Goal: Obtain resource: Download file/media

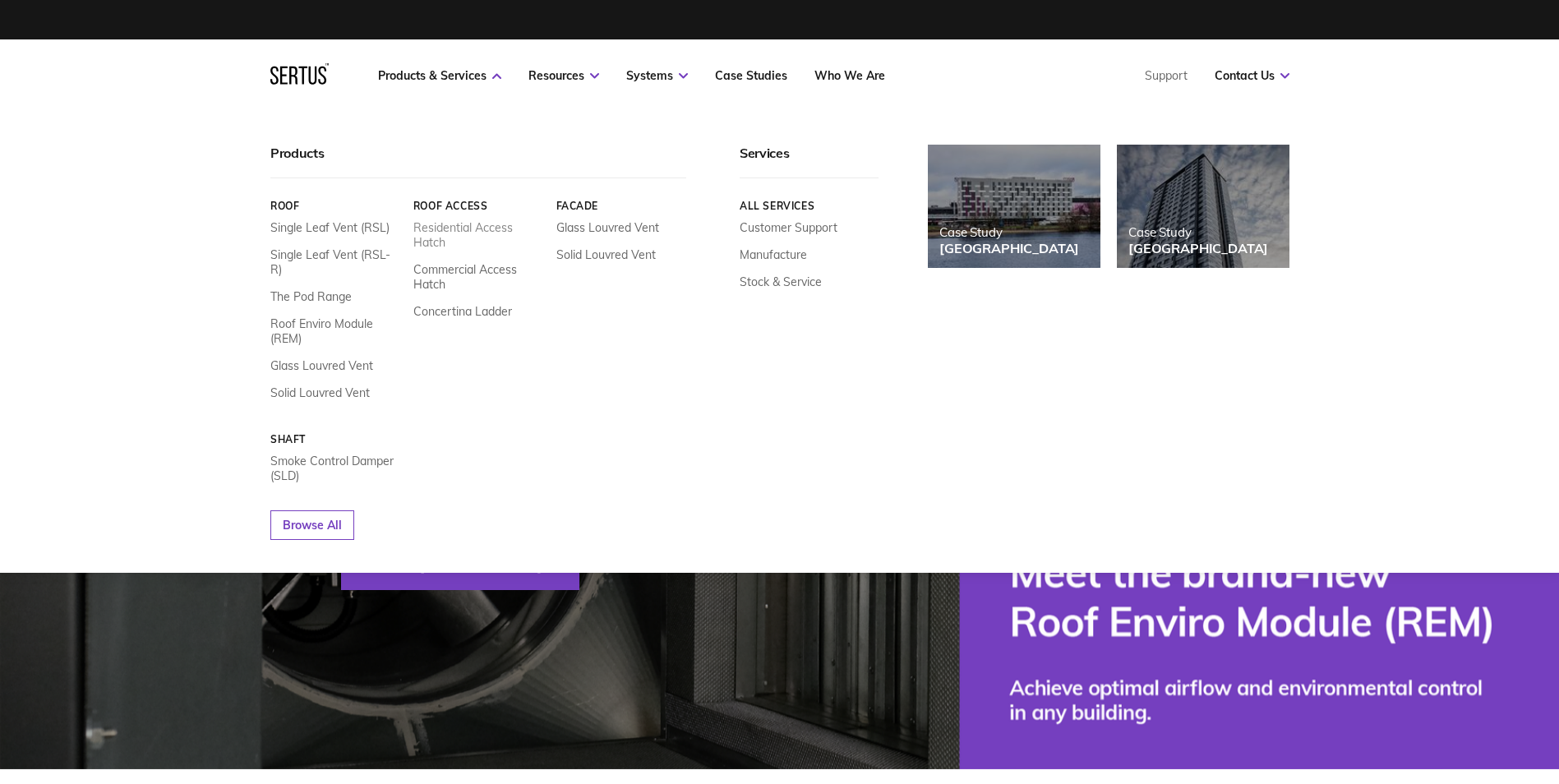
click at [471, 228] on link "Residential Access Hatch" at bounding box center [478, 235] width 131 height 30
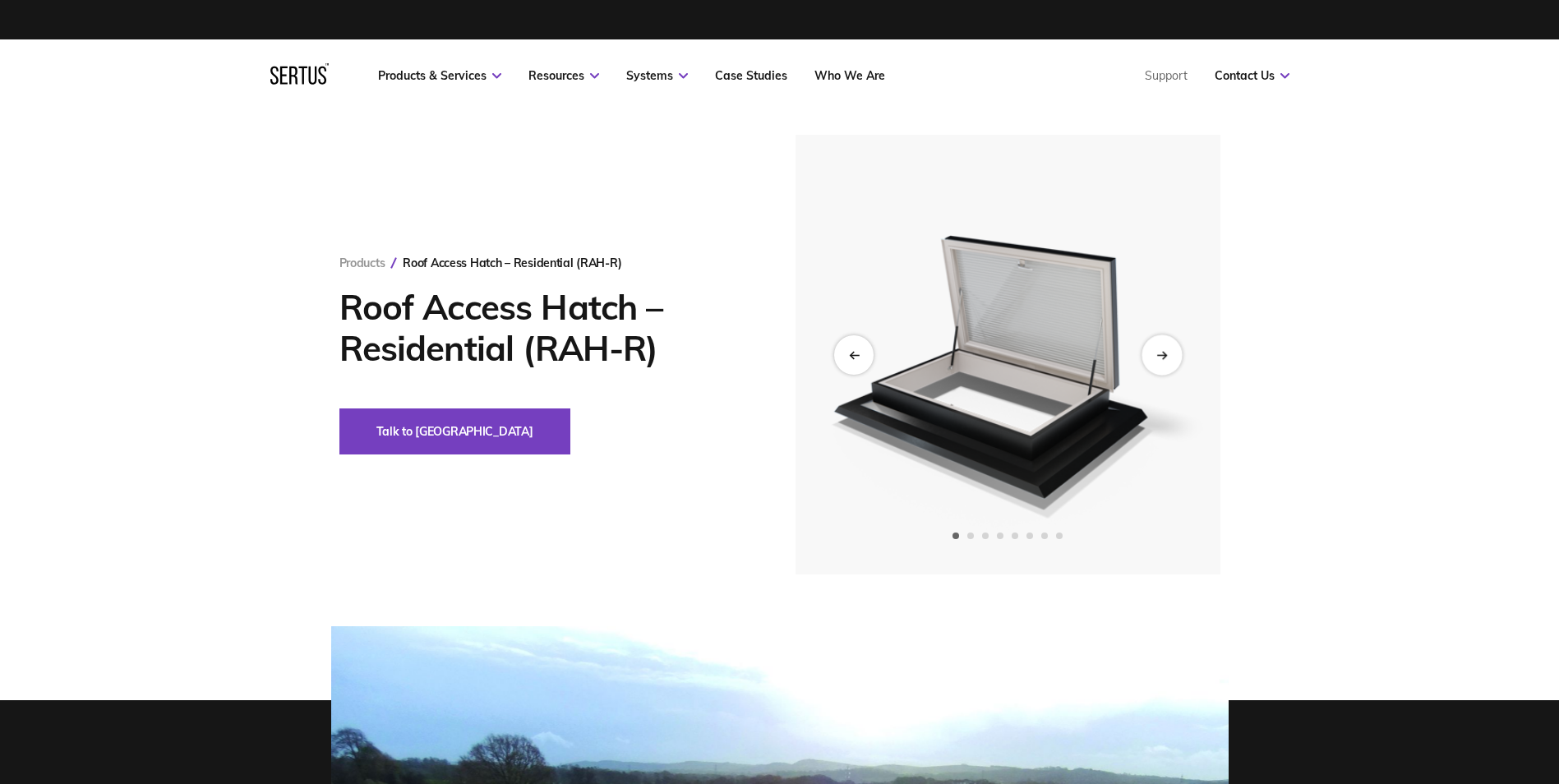
click at [1159, 356] on icon "Next slide" at bounding box center [1162, 354] width 11 height 9
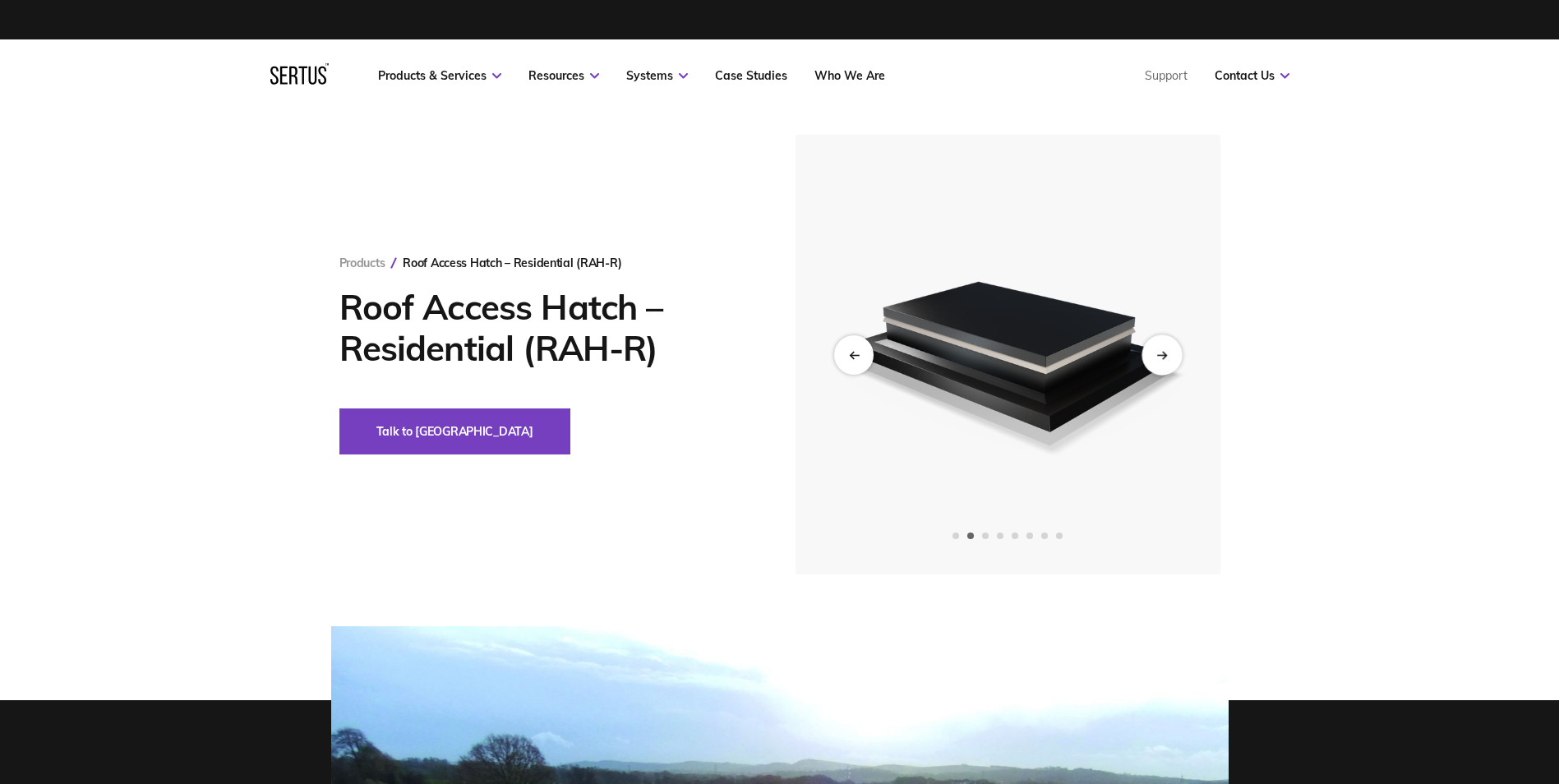
click at [1159, 356] on icon "Next slide" at bounding box center [1162, 354] width 11 height 9
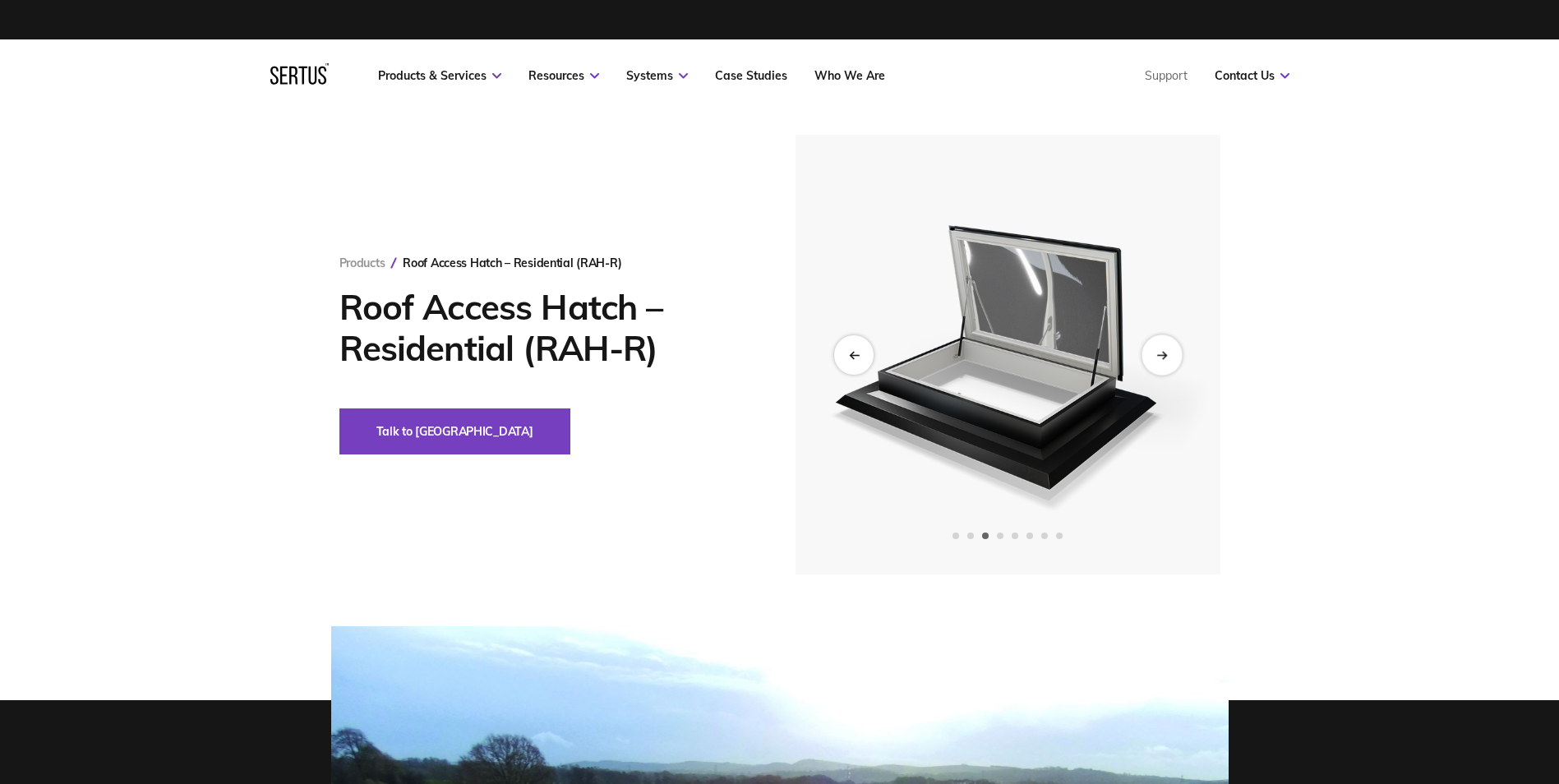
click at [1159, 356] on icon "Next slide" at bounding box center [1162, 354] width 11 height 9
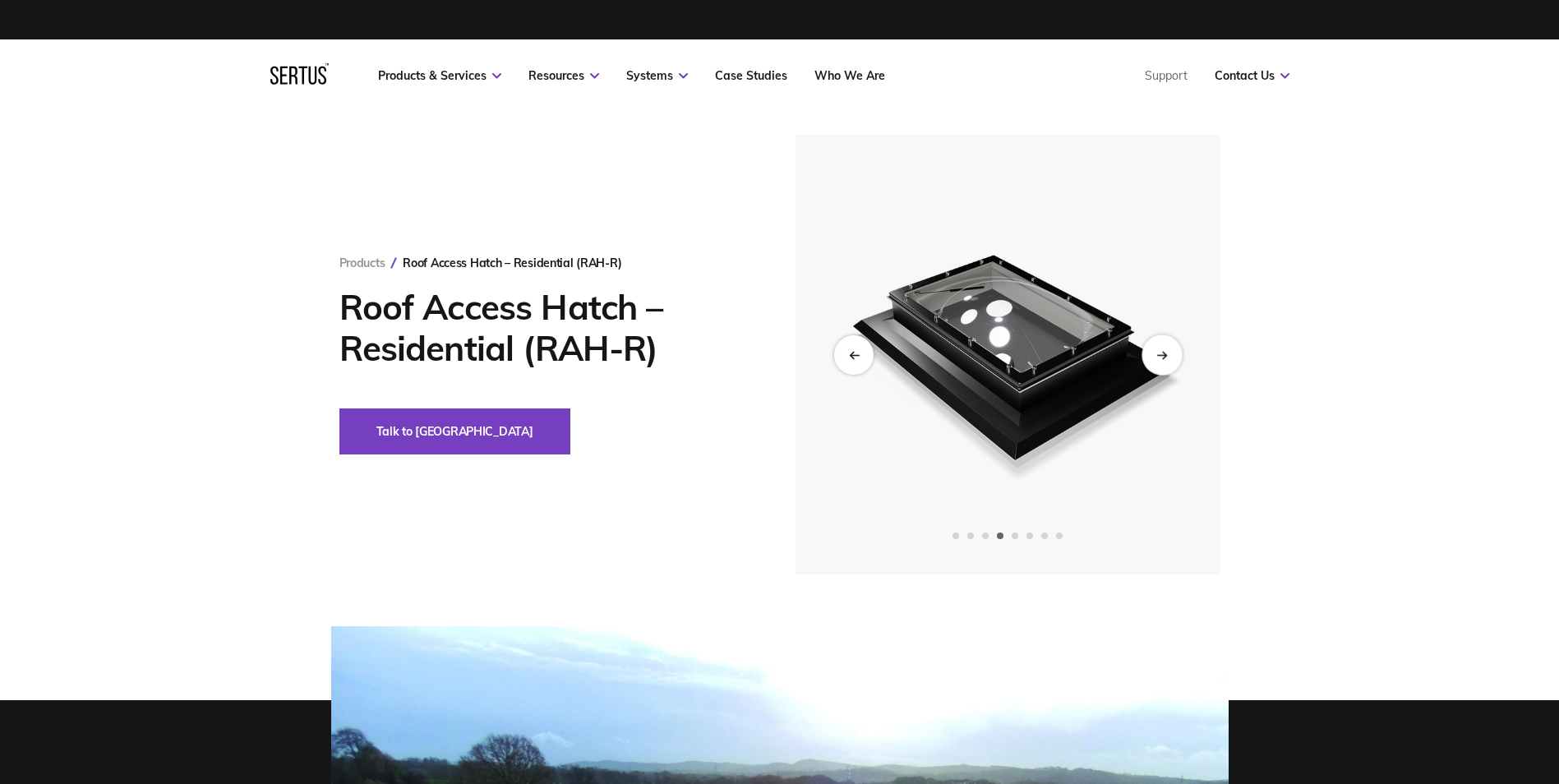
click at [1159, 356] on icon "Next slide" at bounding box center [1162, 354] width 11 height 9
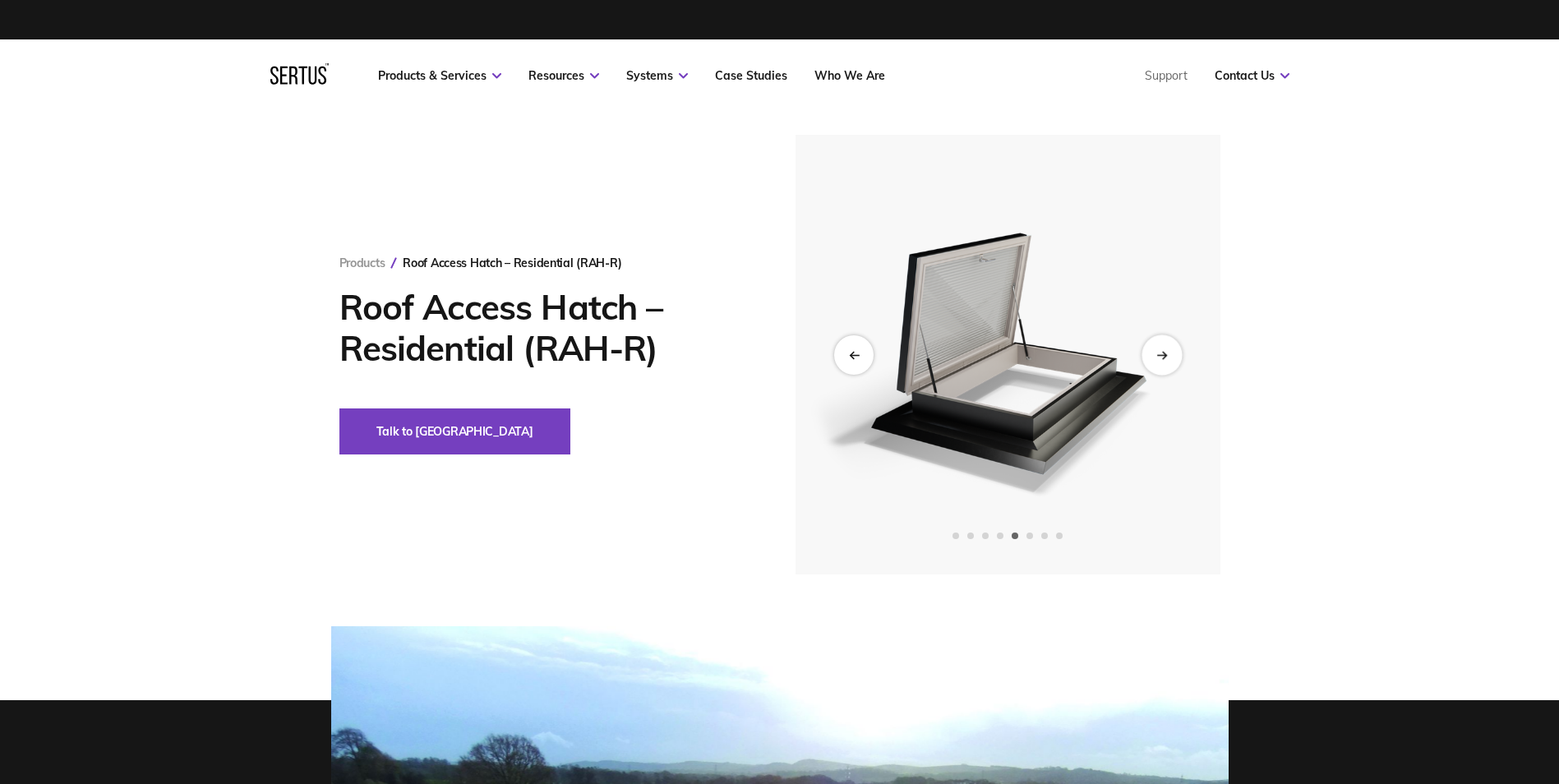
click at [1159, 356] on icon "Next slide" at bounding box center [1162, 354] width 11 height 9
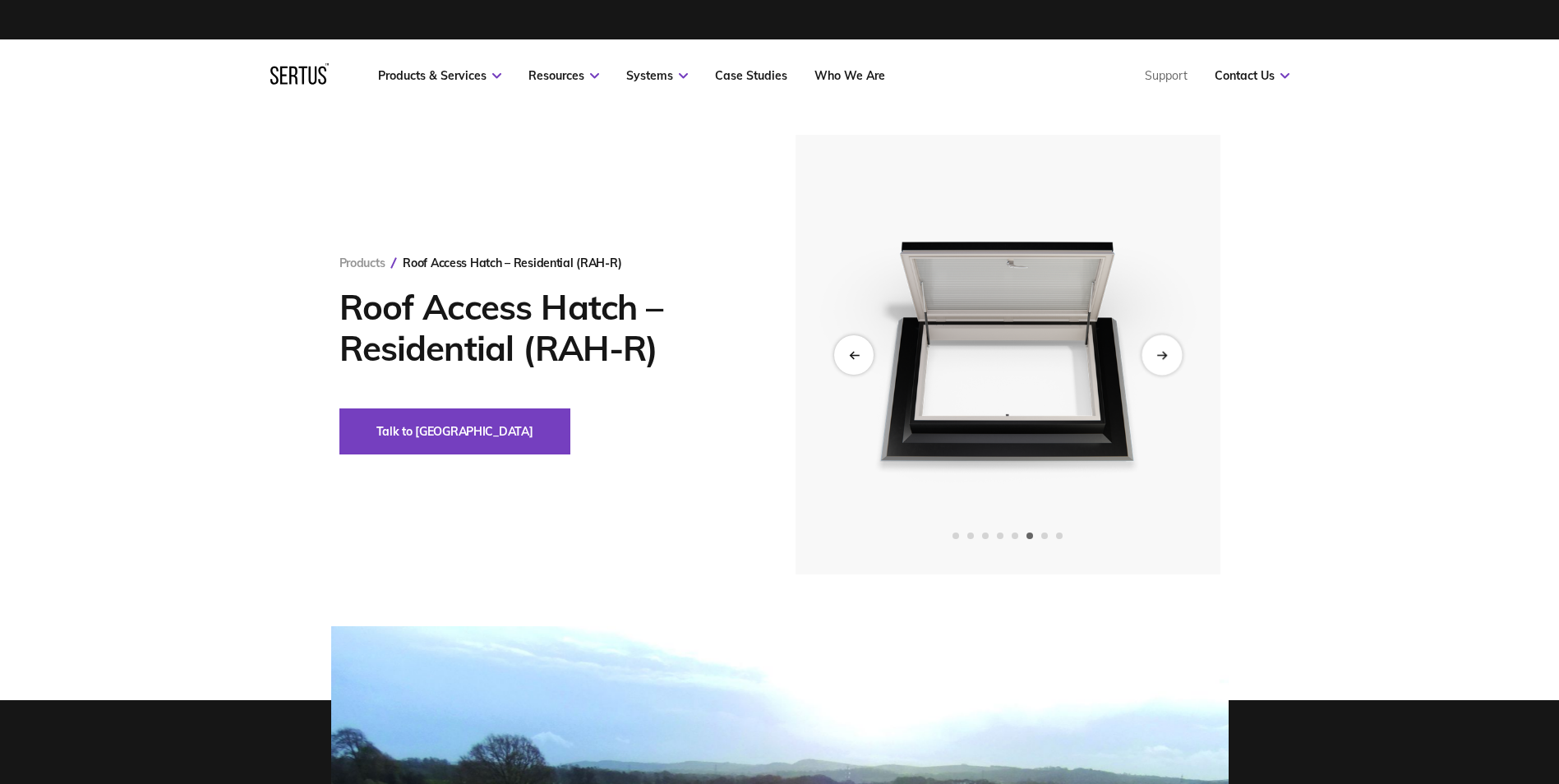
click at [1159, 356] on icon "Next slide" at bounding box center [1162, 354] width 11 height 9
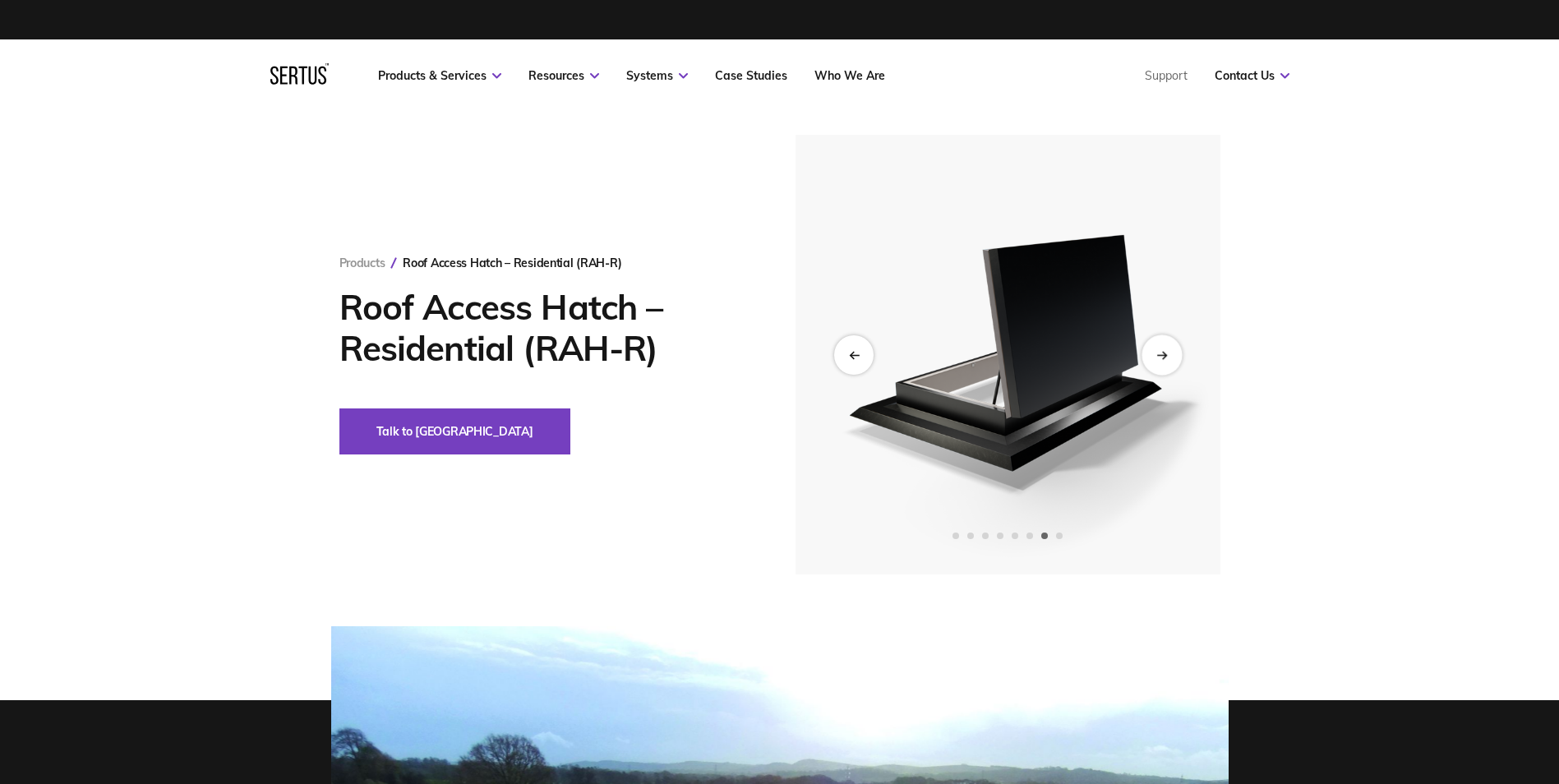
click at [1159, 356] on icon "Next slide" at bounding box center [1162, 354] width 11 height 9
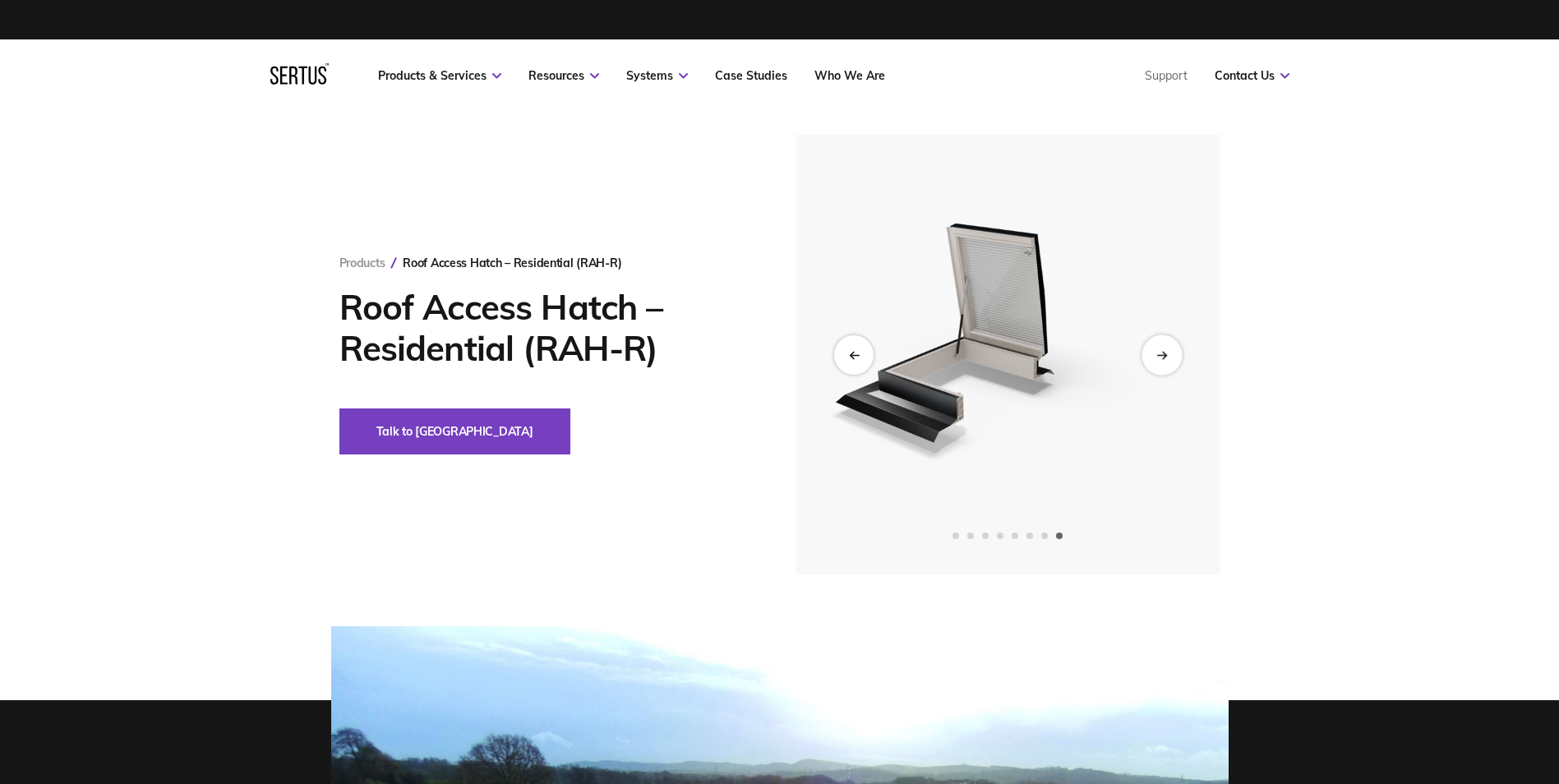
click at [1159, 356] on icon "Next slide" at bounding box center [1162, 354] width 11 height 9
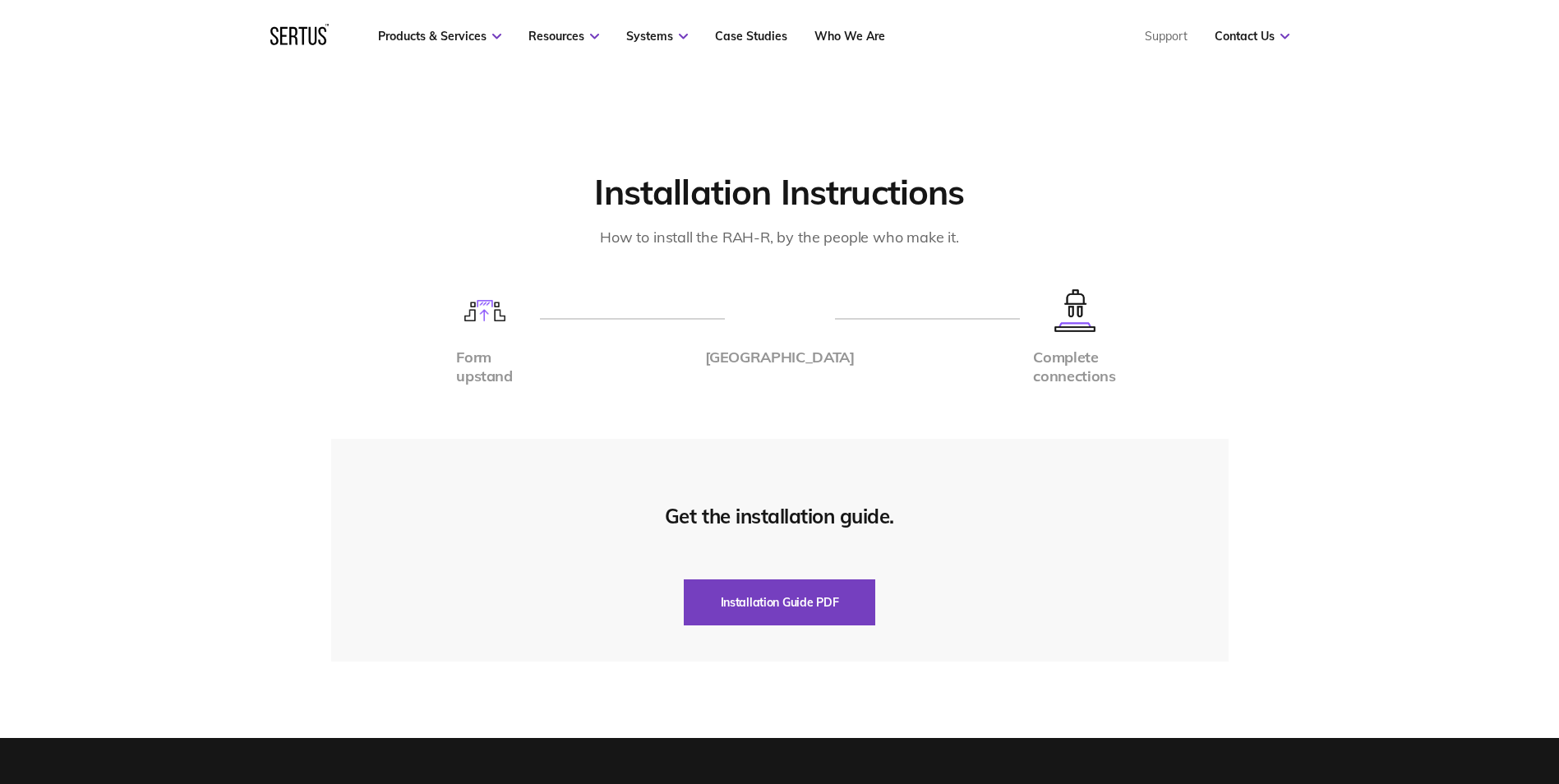
scroll to position [3616, 0]
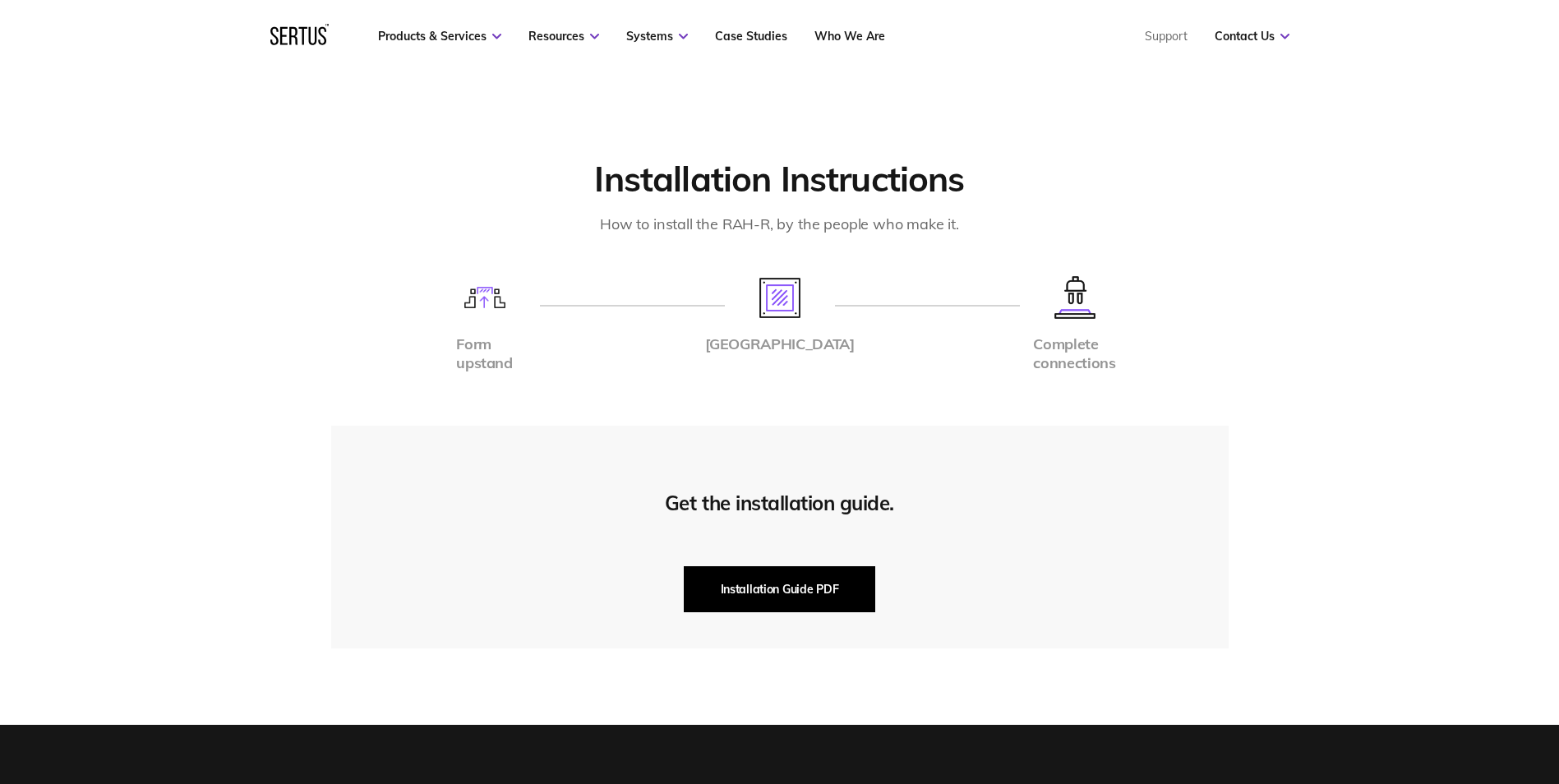
click at [755, 566] on button "Installation Guide PDF" at bounding box center [780, 589] width 192 height 46
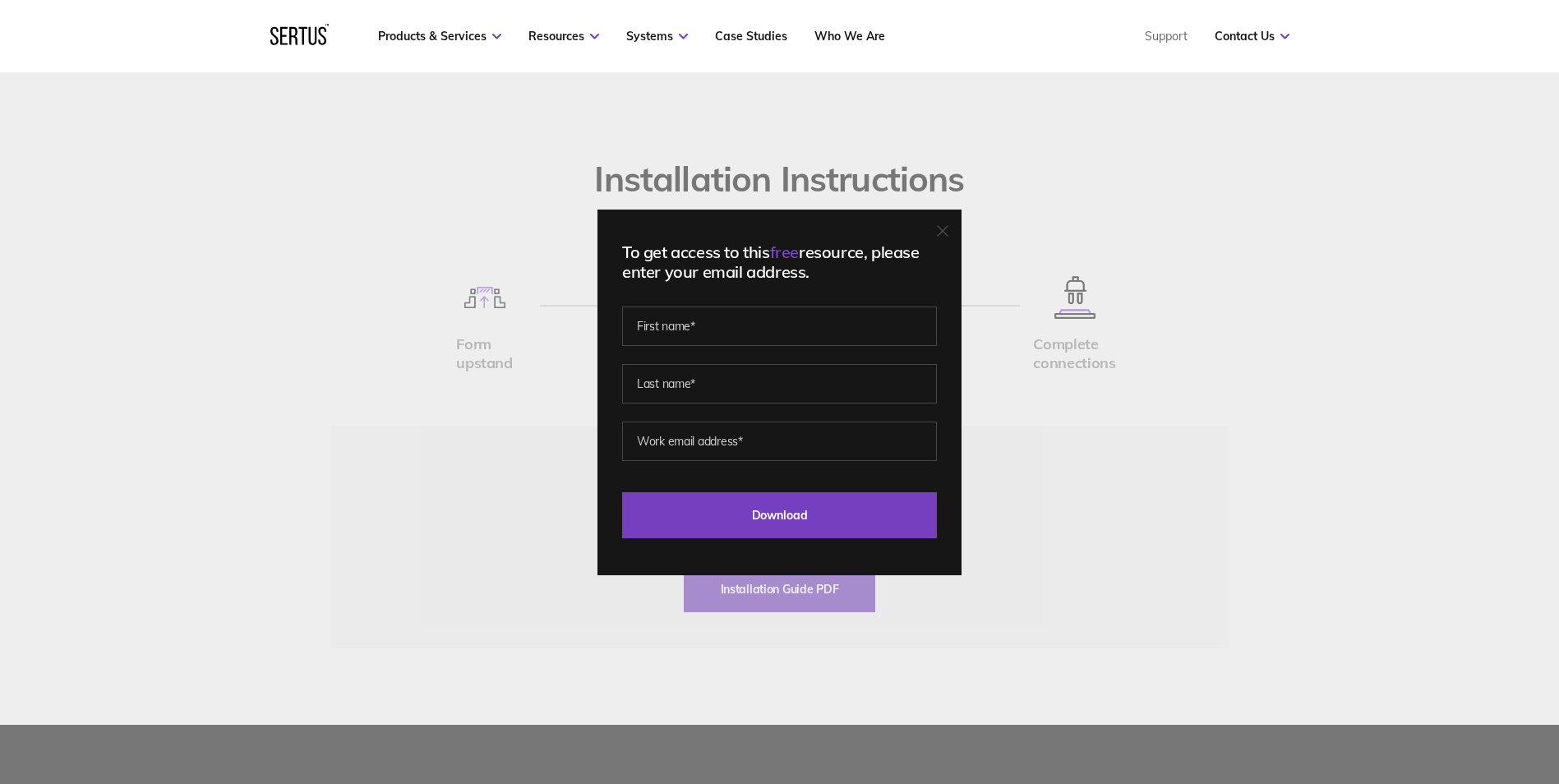
click at [1038, 489] on div "To get access to this free resource, please enter your email address. Last Down…" at bounding box center [780, 392] width 1559 height 784
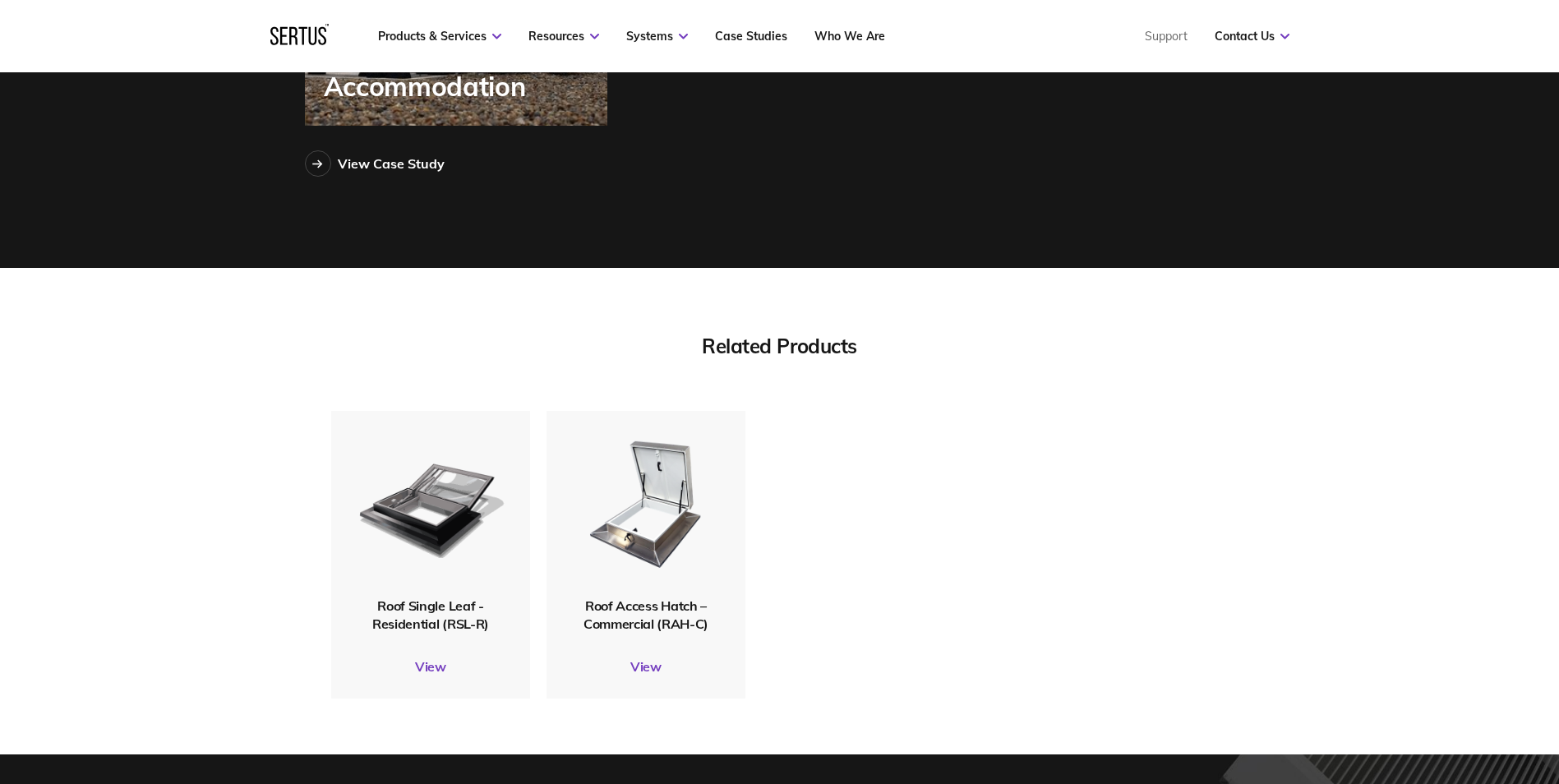
scroll to position [4684, 0]
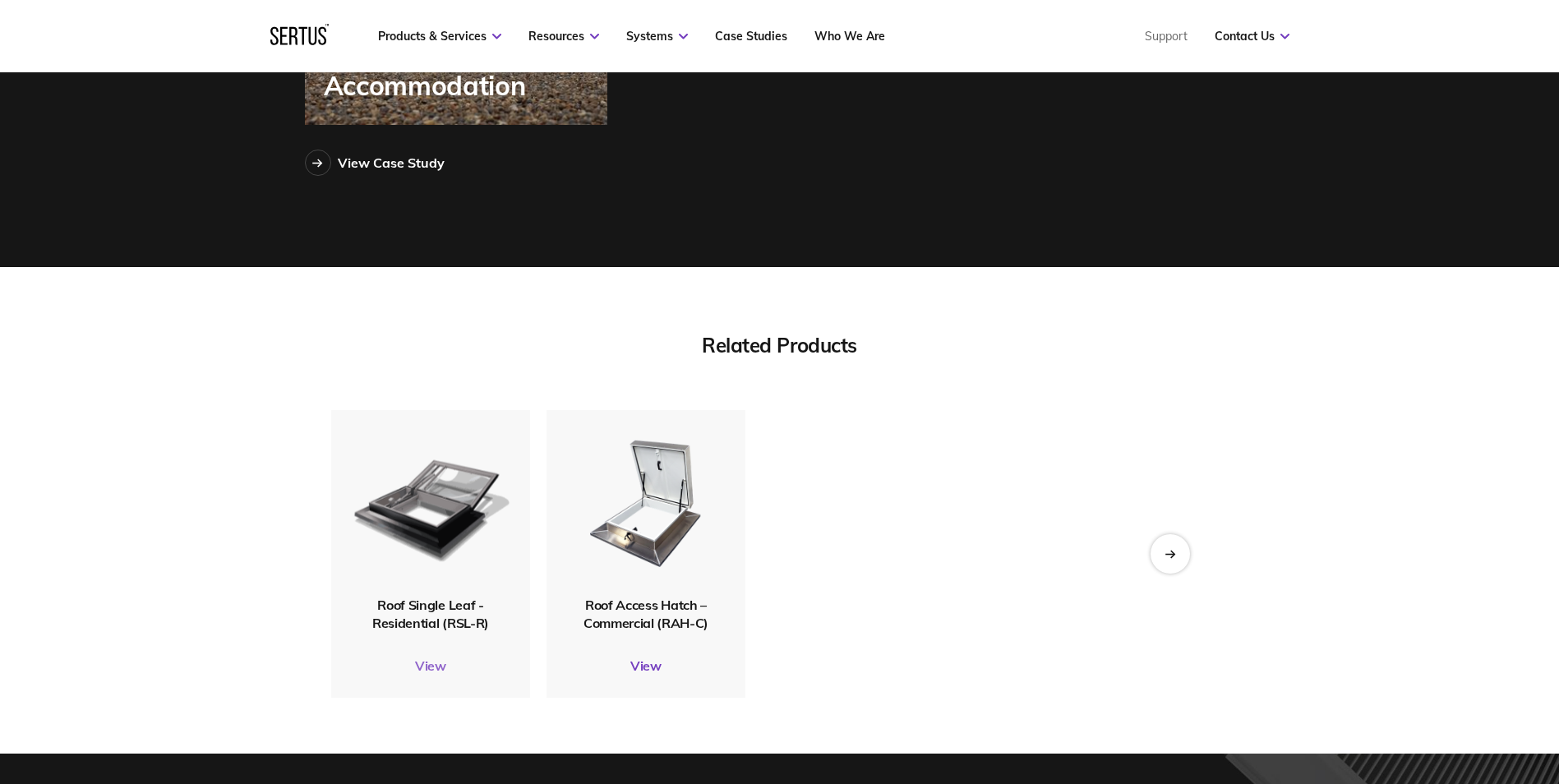
click at [433, 657] on link "View" at bounding box center [431, 665] width 199 height 17
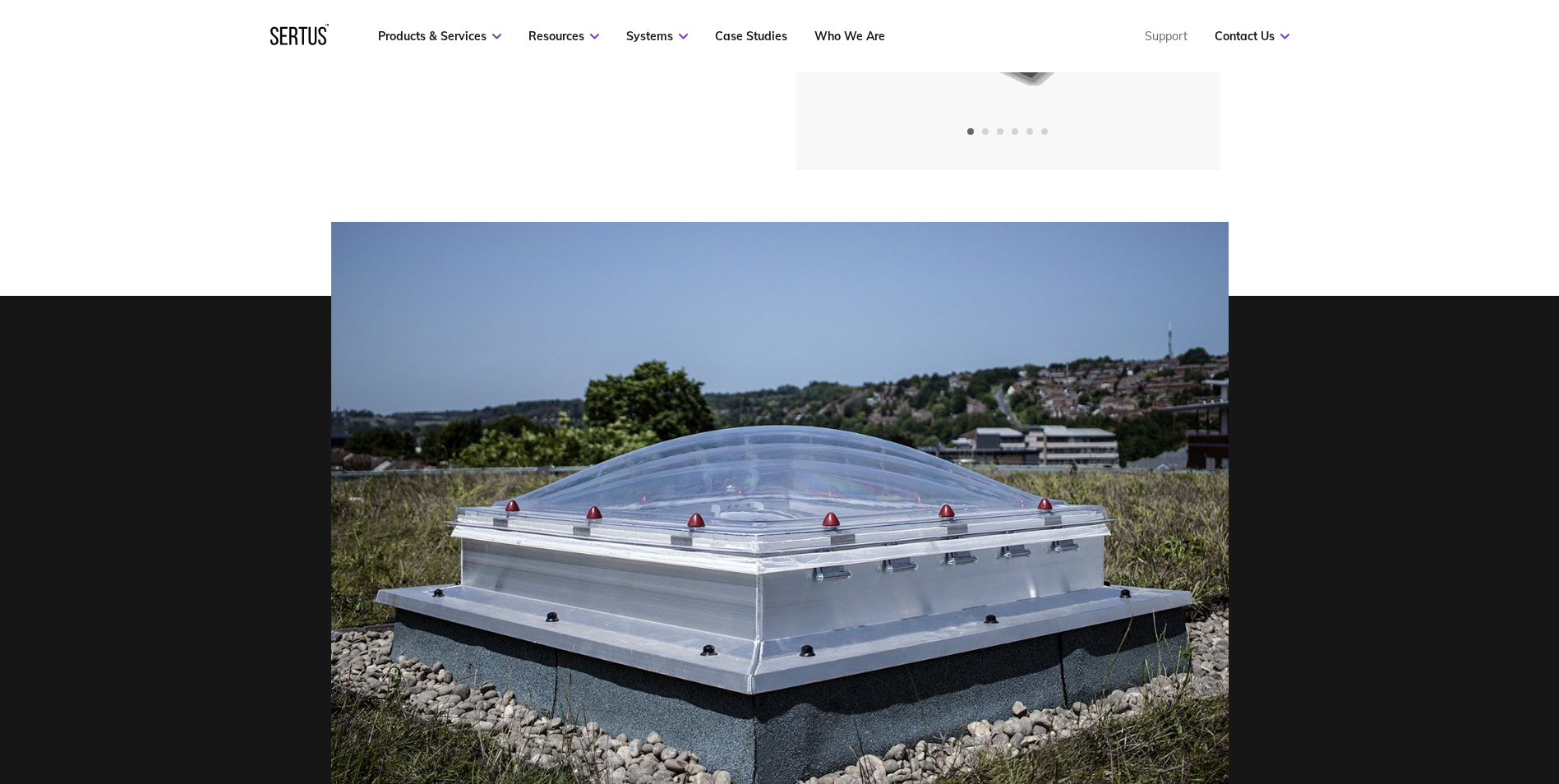
scroll to position [164, 0]
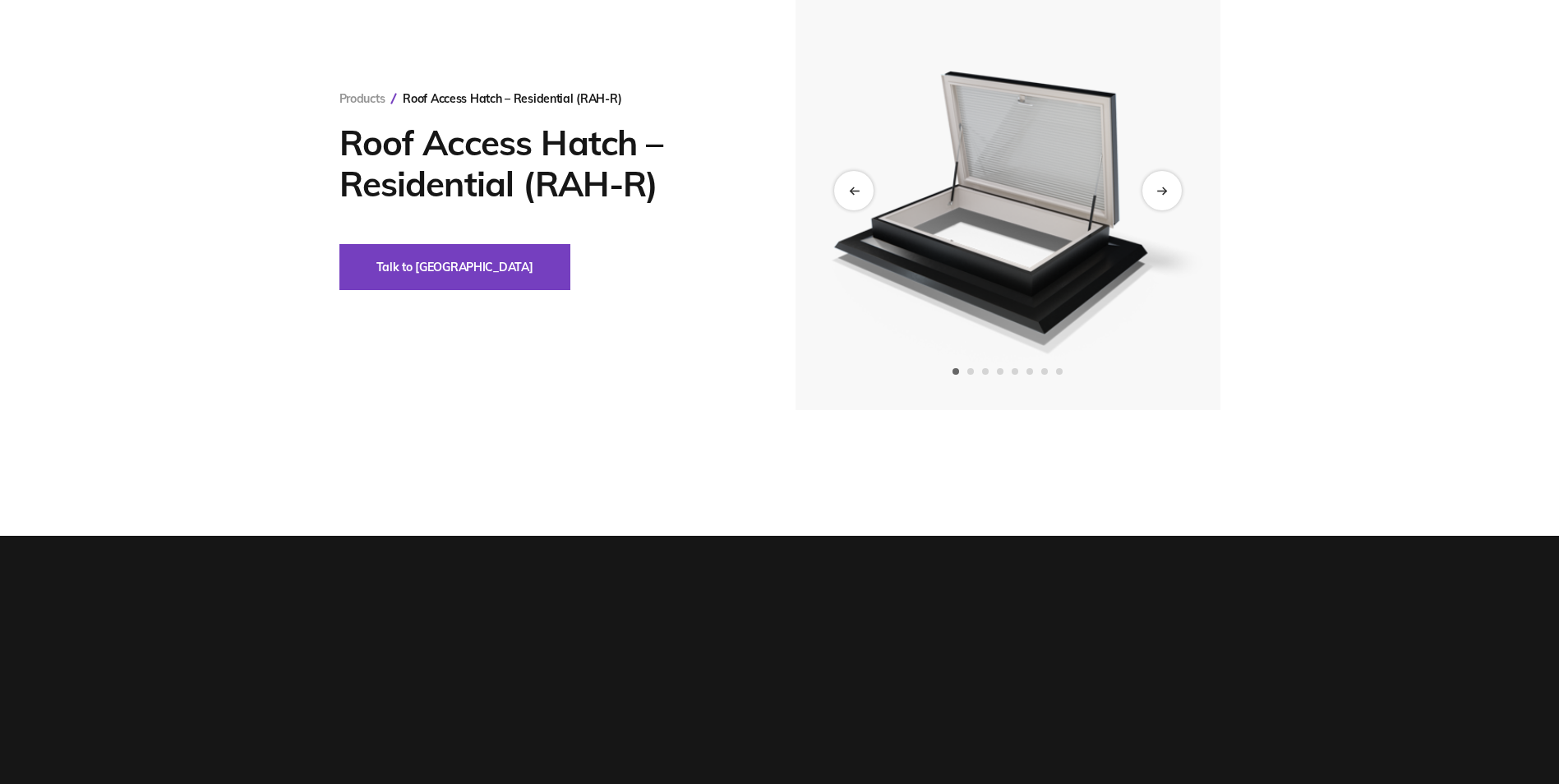
scroll to position [4684, 0]
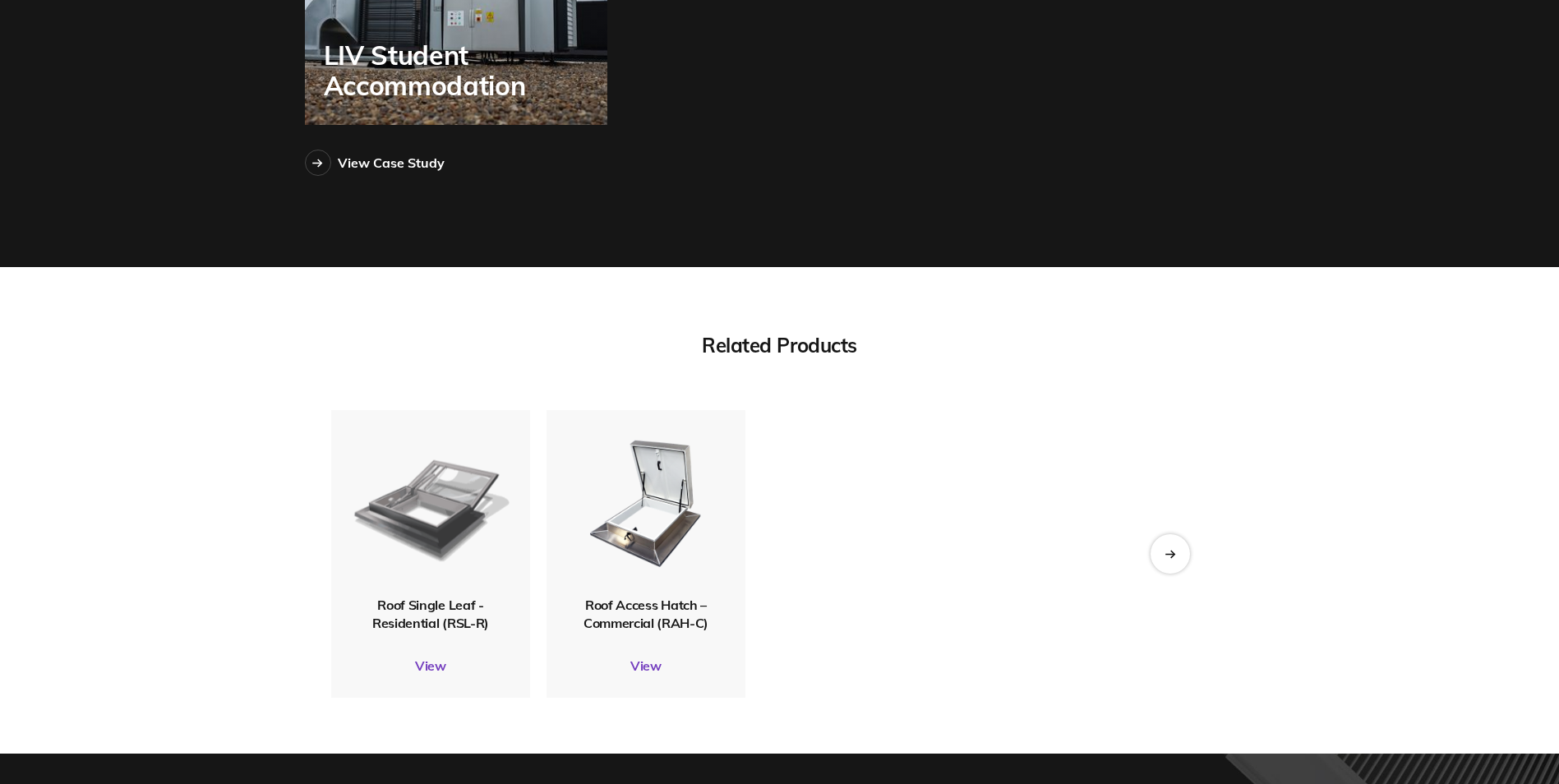
click at [476, 496] on img at bounding box center [430, 503] width 161 height 189
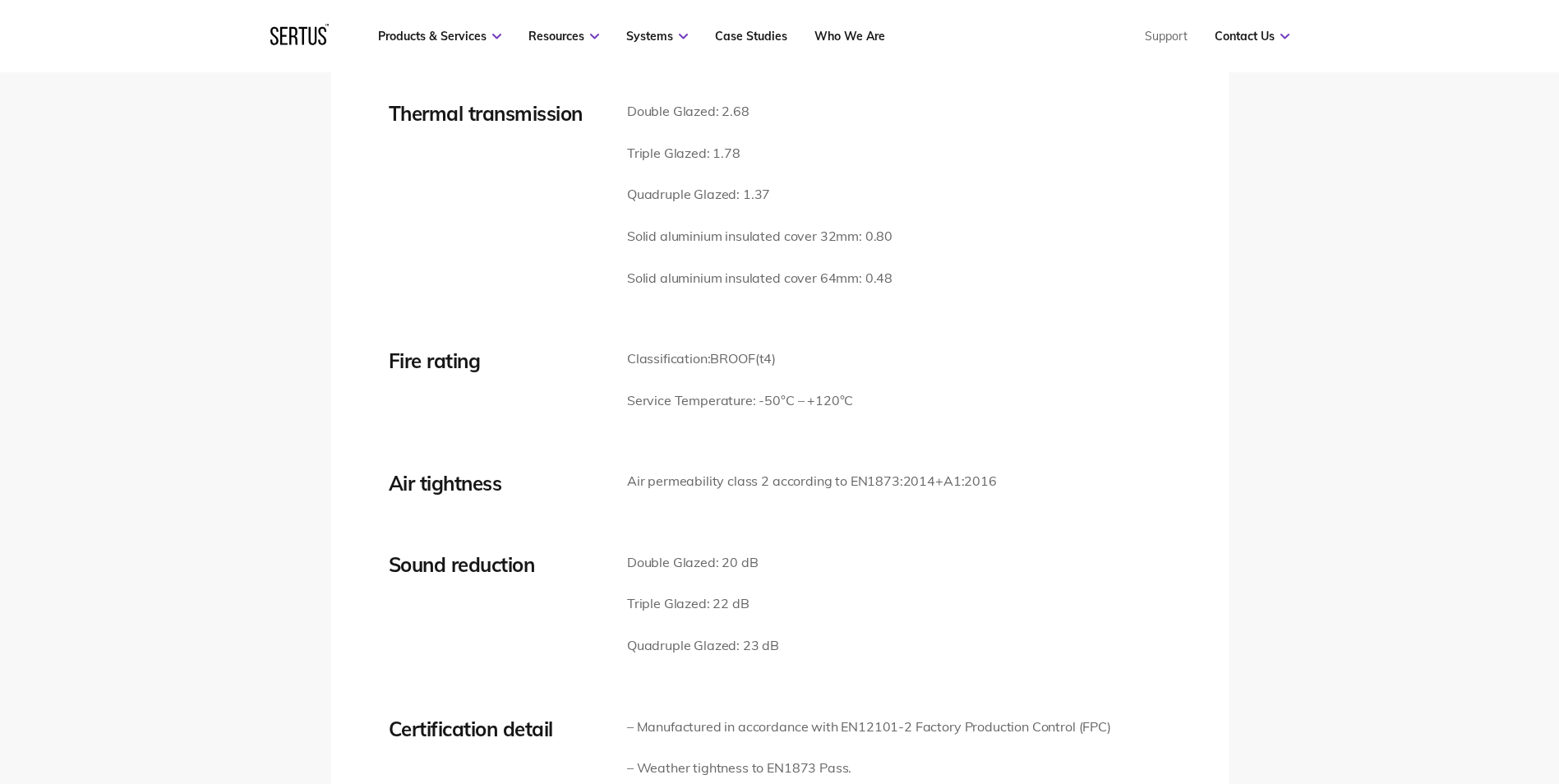
scroll to position [2218, 0]
